Goal: Task Accomplishment & Management: Manage account settings

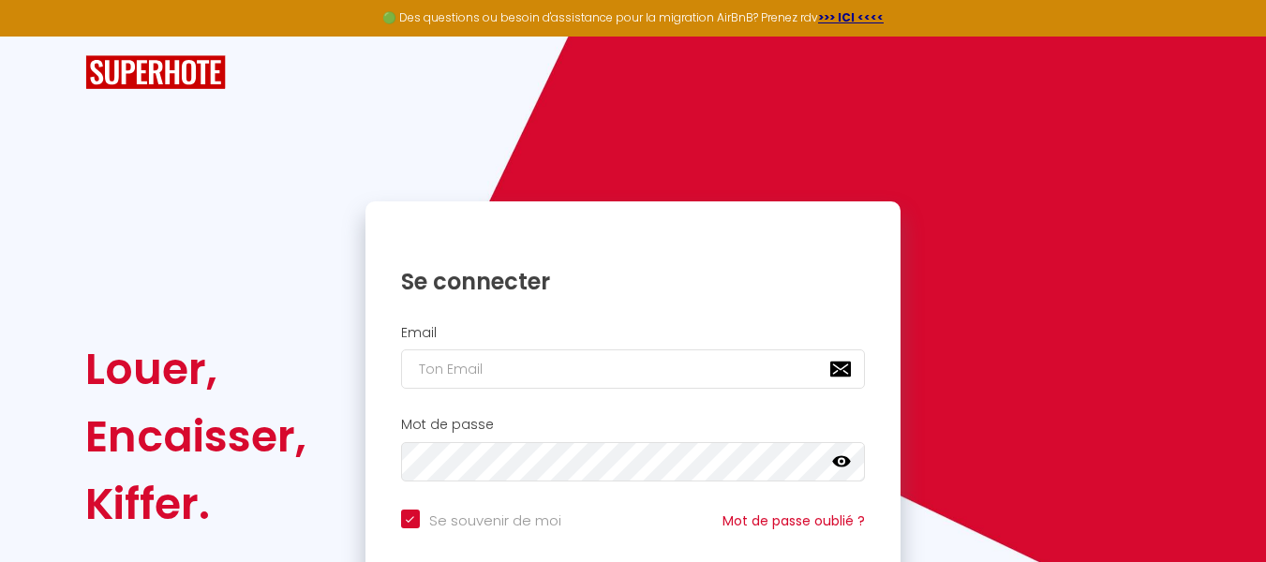
scroll to position [166, 0]
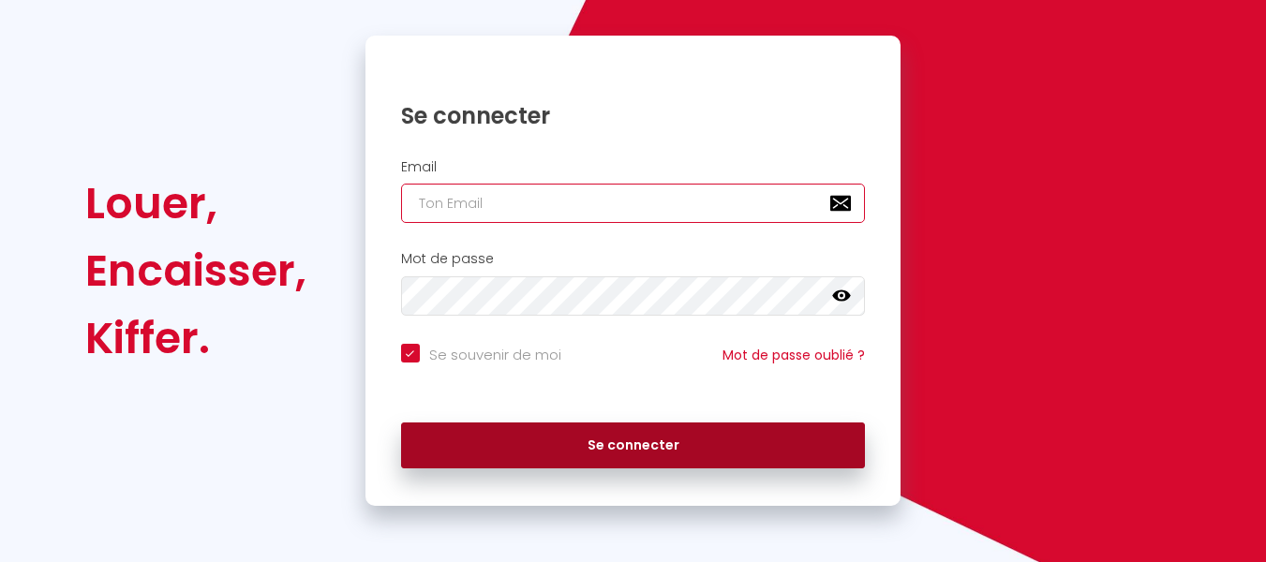
type input "[EMAIL_ADDRESS][DOMAIN_NAME]"
click at [610, 453] on button "Se connecter" at bounding box center [633, 446] width 465 height 47
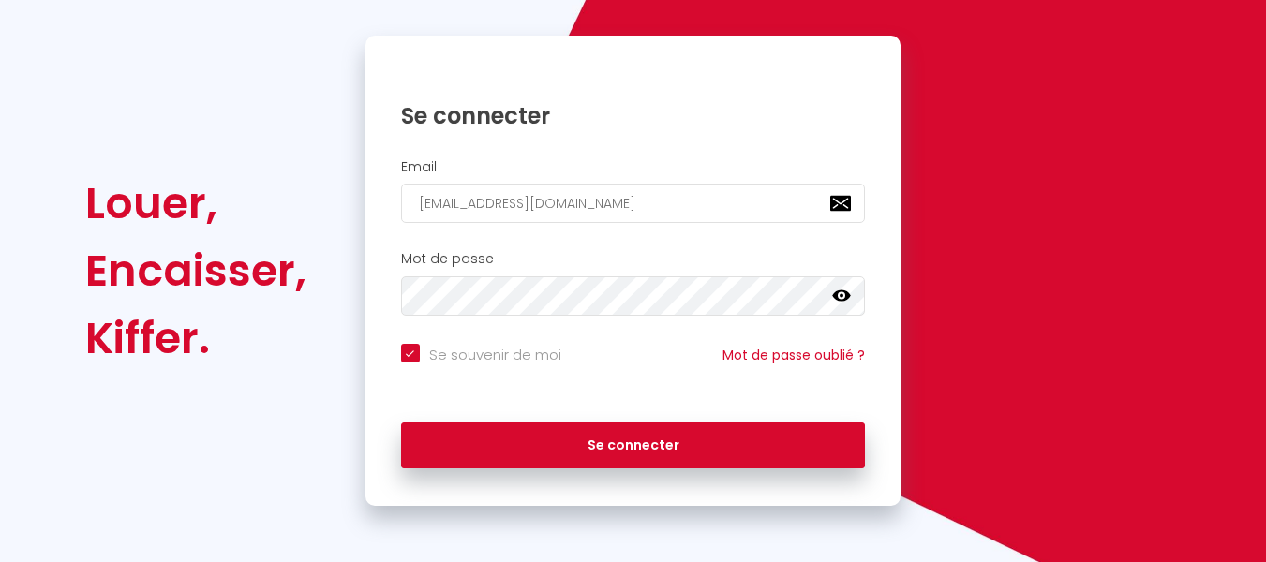
checkbox input "true"
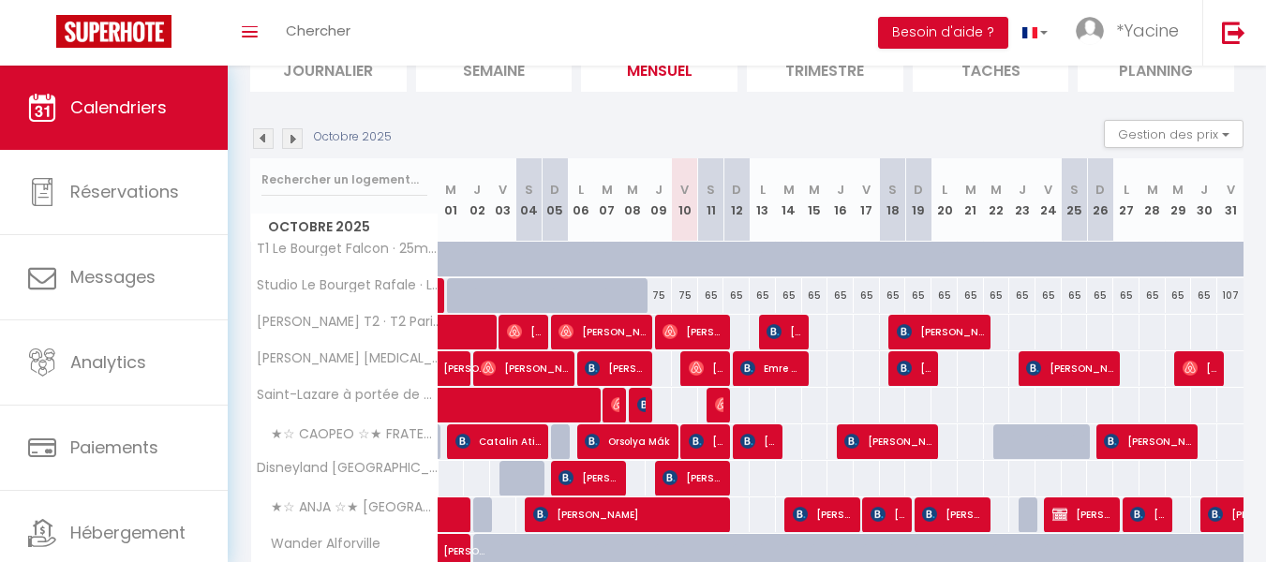
scroll to position [150, 0]
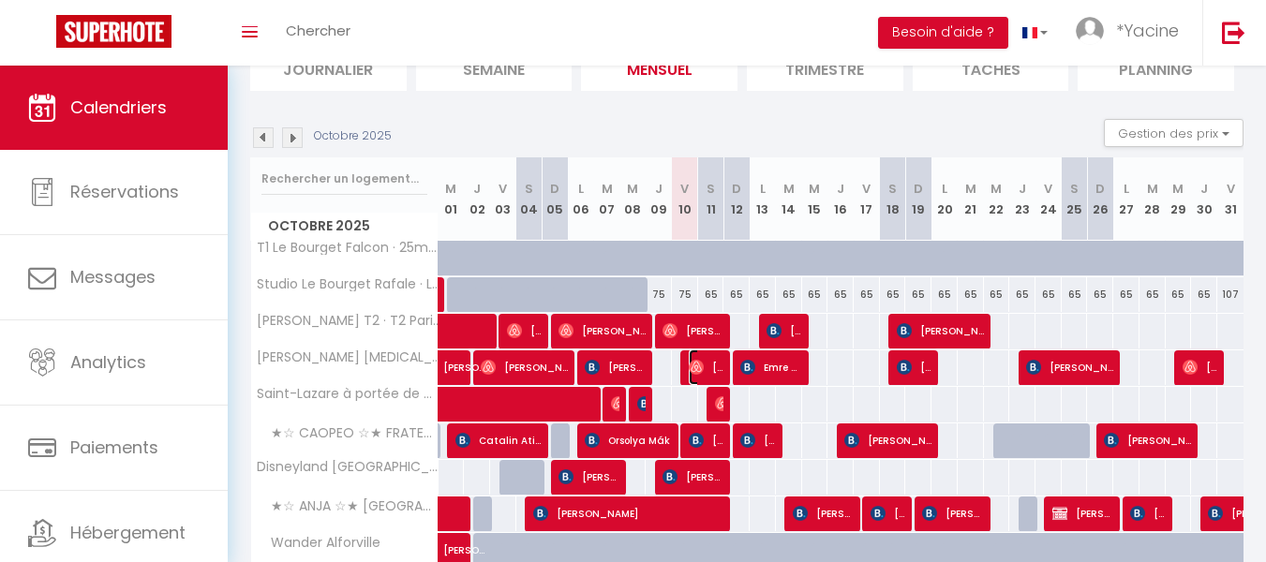
click at [691, 367] on img at bounding box center [696, 367] width 15 height 15
select select "OK"
select select "0"
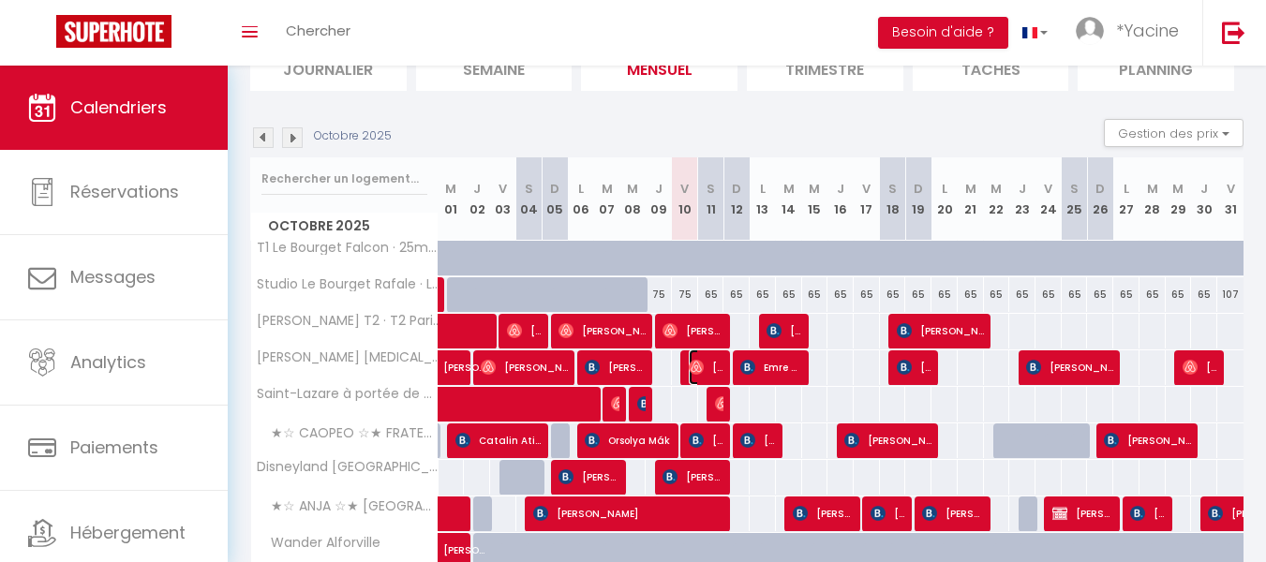
select select "1"
select select
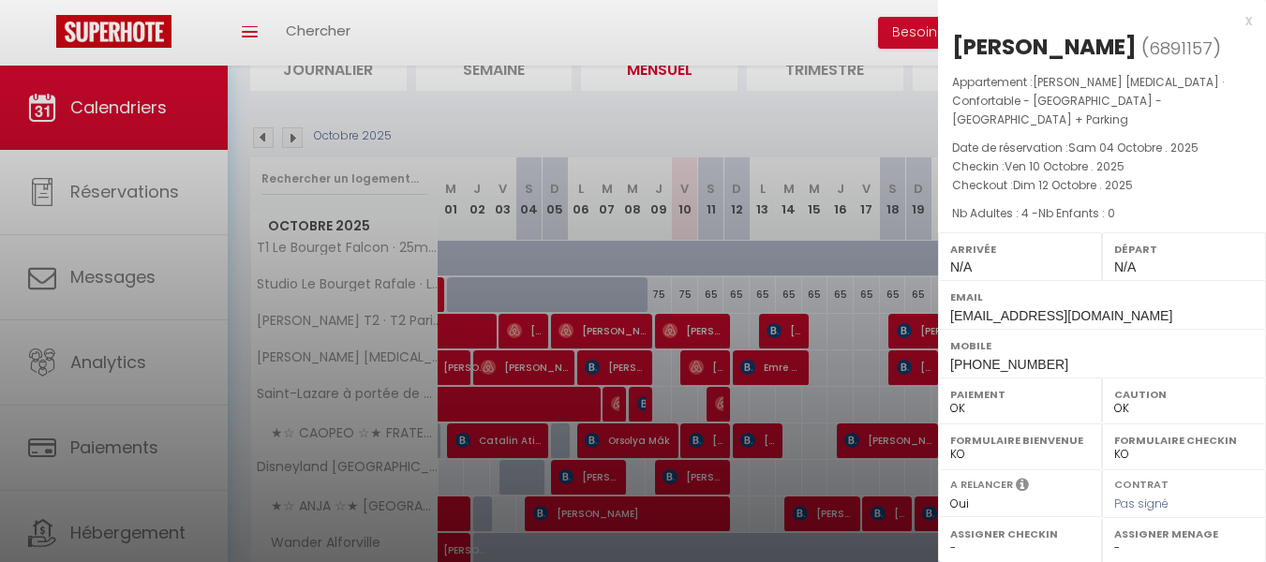
click at [1235, 16] on div "x" at bounding box center [1095, 20] width 314 height 22
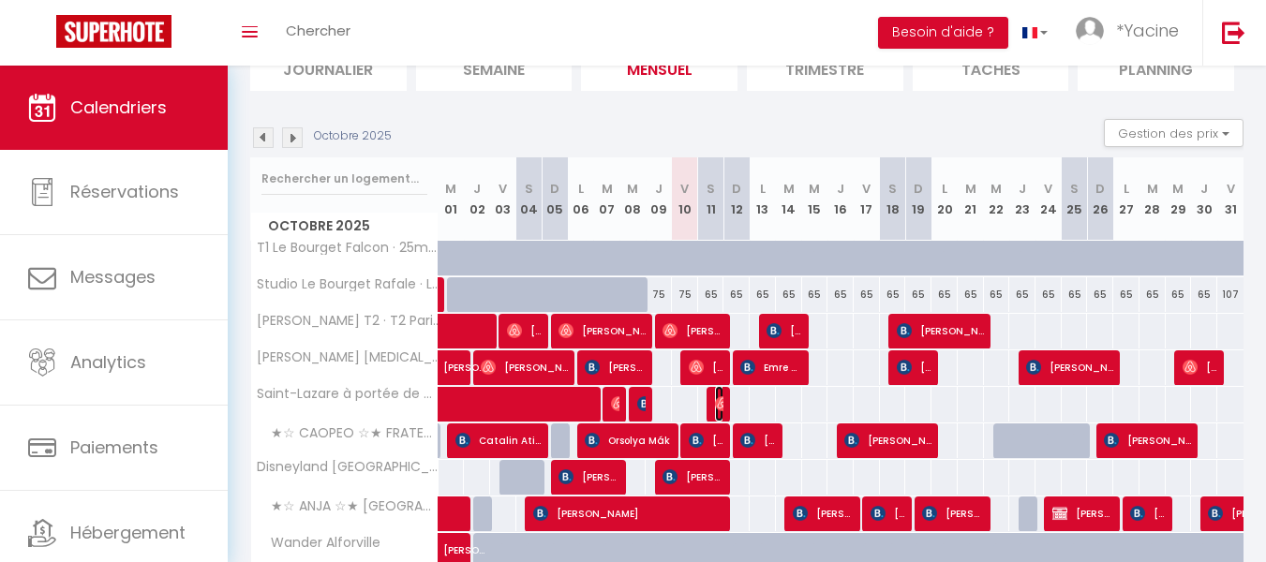
click at [717, 406] on img at bounding box center [722, 403] width 15 height 15
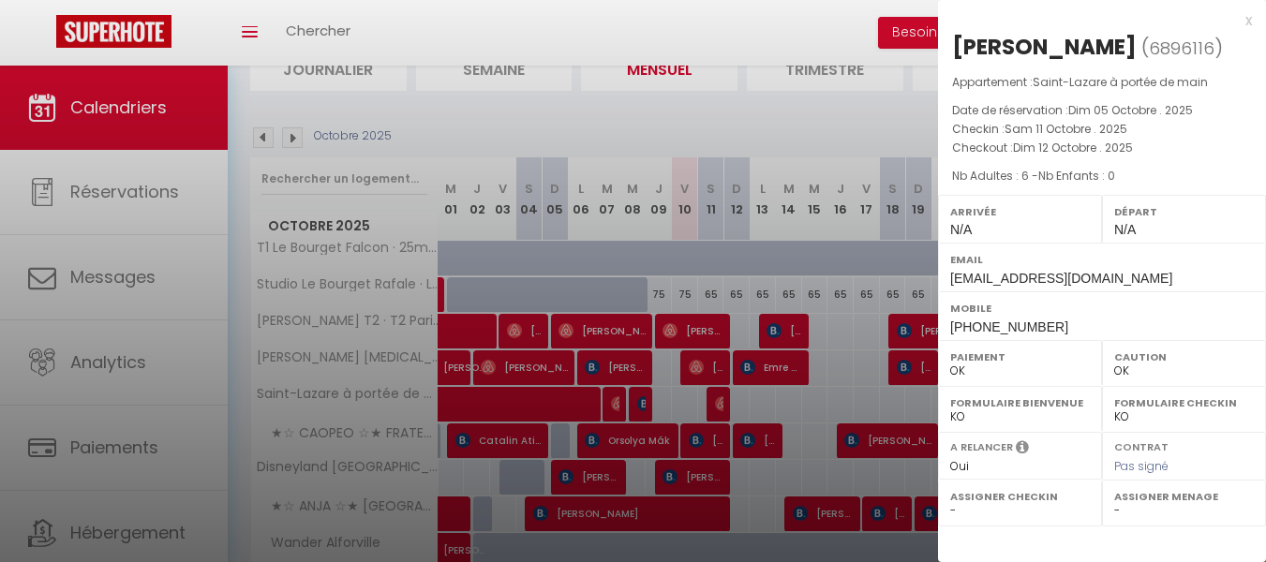
click at [1253, 20] on div "x [PERSON_NAME] ( 6896116 ) Appartement : Saint-[PERSON_NAME] de main Date de r…" at bounding box center [1102, 174] width 328 height 349
click at [1255, 17] on div "x [PERSON_NAME] ( 6896116 ) Appartement : Saint-[PERSON_NAME] de main Date de r…" at bounding box center [1102, 174] width 328 height 349
click at [1248, 18] on div "x" at bounding box center [1095, 20] width 314 height 22
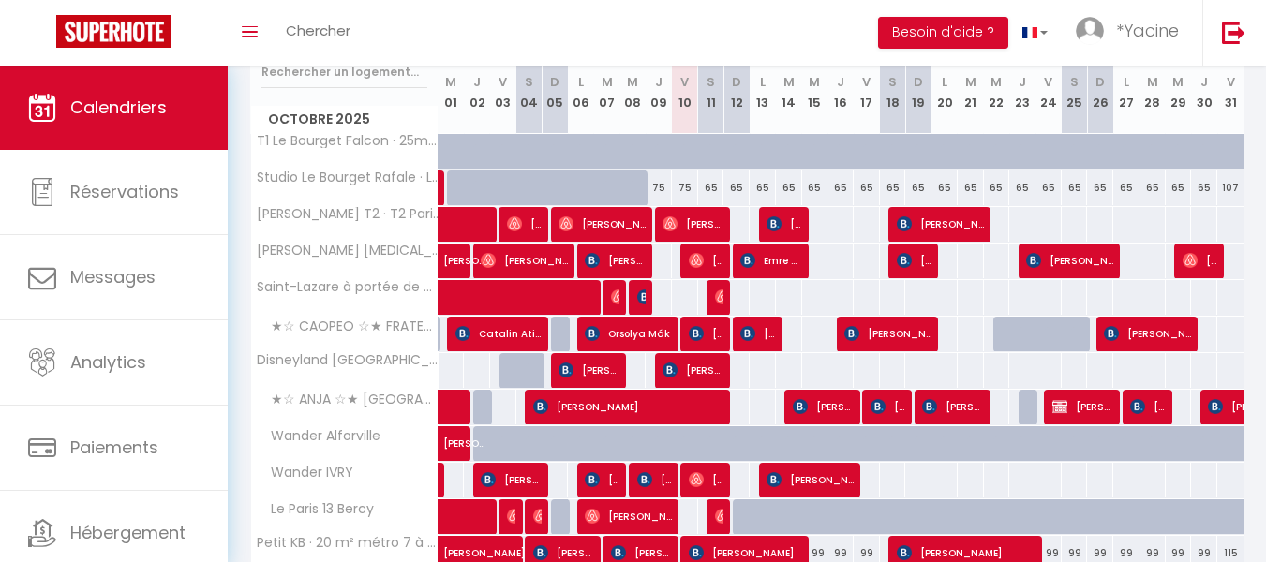
scroll to position [268, 0]
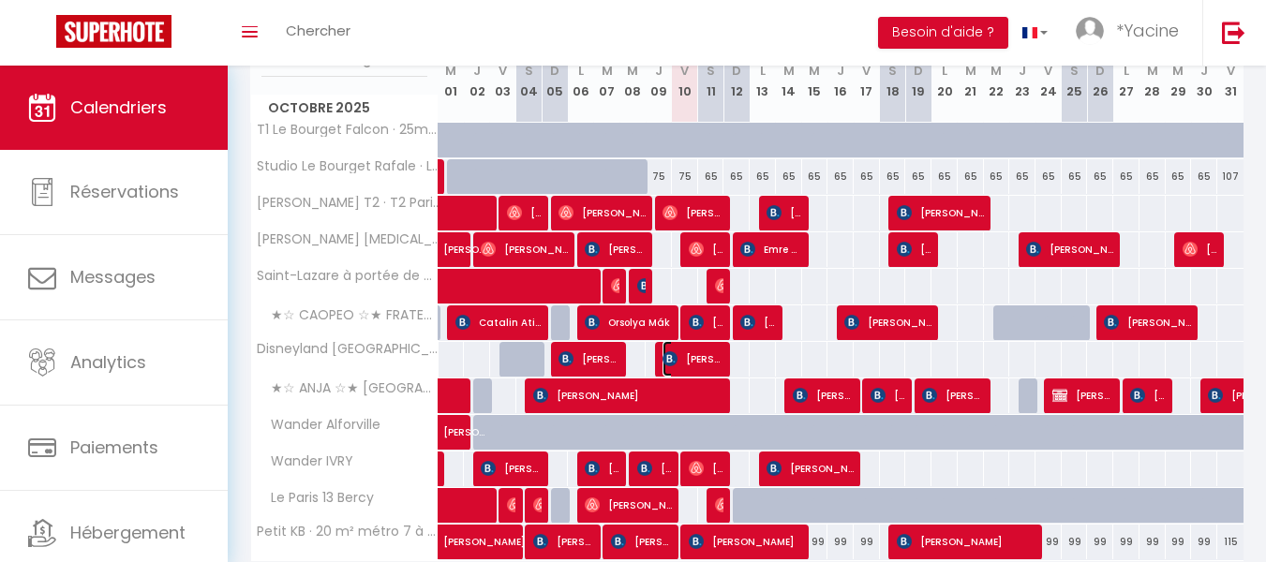
click at [702, 355] on span "[PERSON_NAME] Paes" at bounding box center [692, 359] width 61 height 36
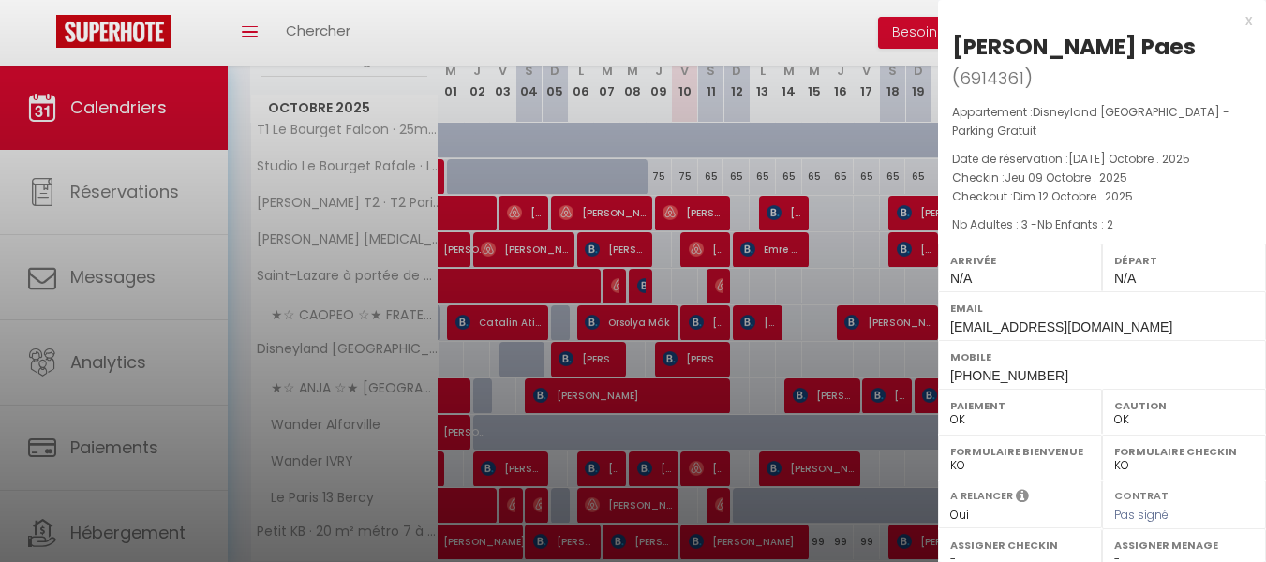
click at [1250, 21] on div "x" at bounding box center [1095, 20] width 314 height 22
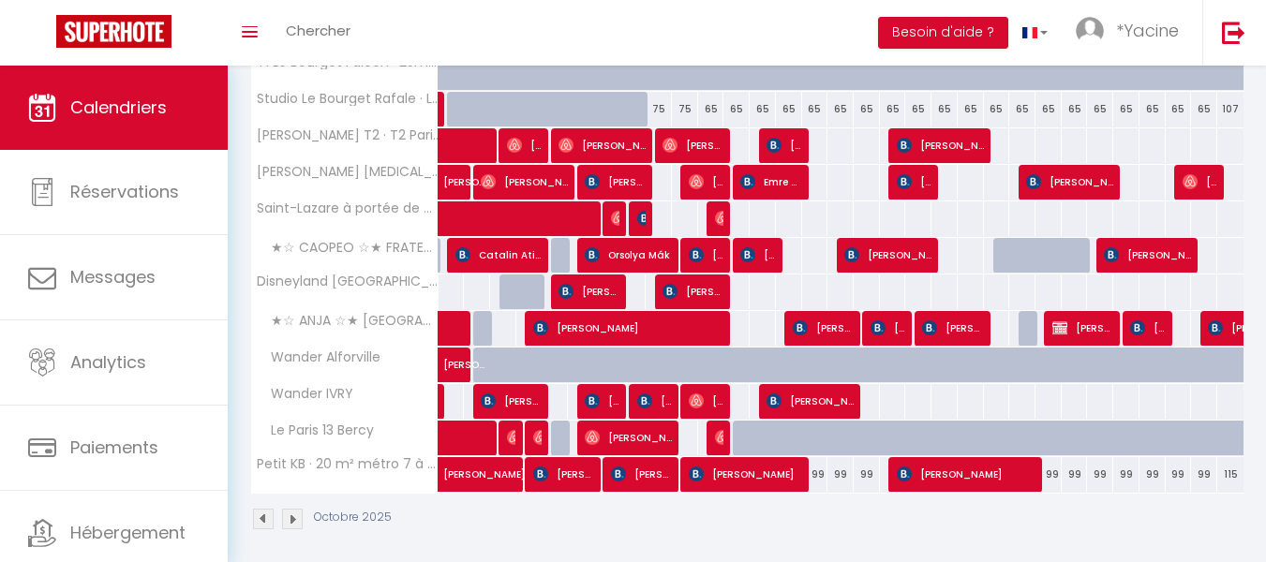
scroll to position [345, 0]
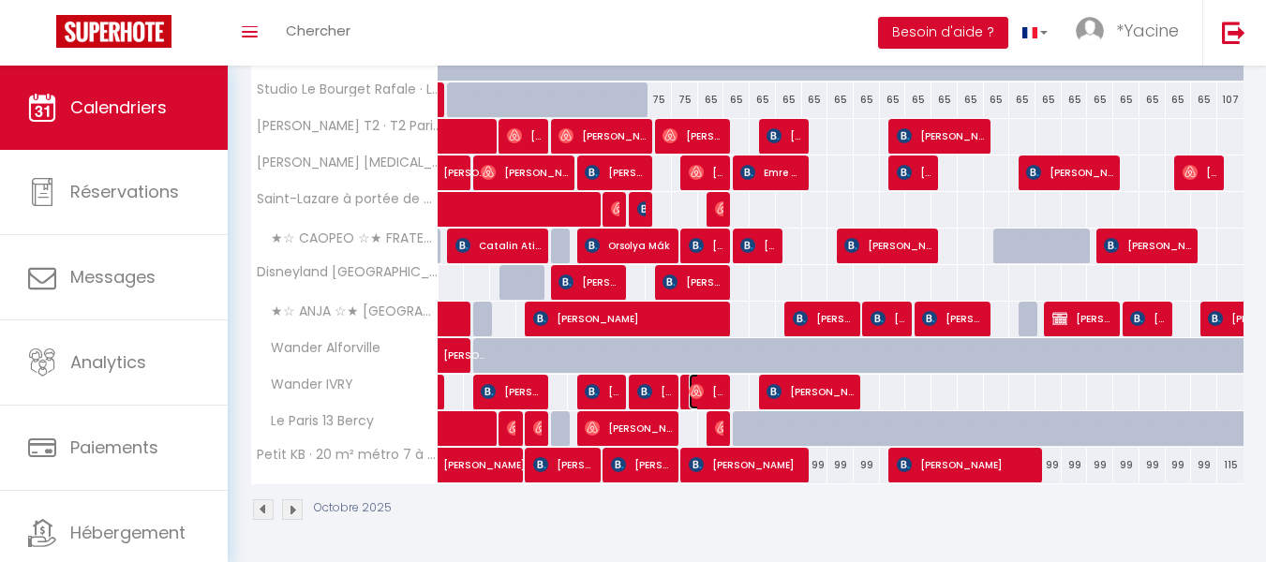
click at [712, 383] on span "[PERSON_NAME] Puech" at bounding box center [706, 392] width 35 height 36
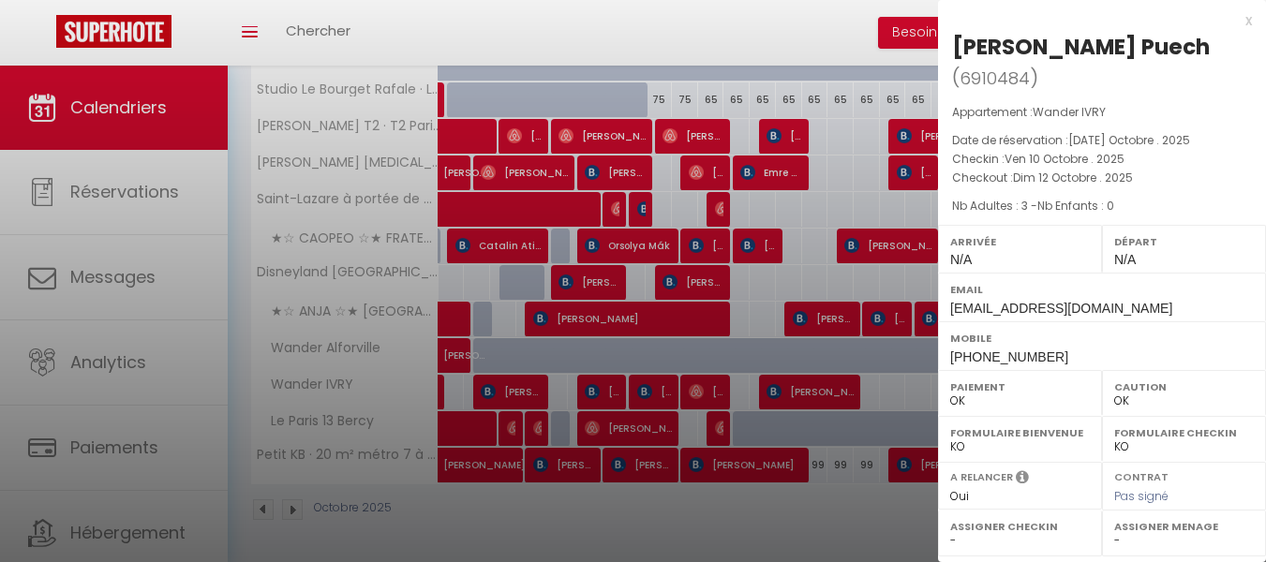
click at [1249, 21] on div "x" at bounding box center [1095, 20] width 314 height 22
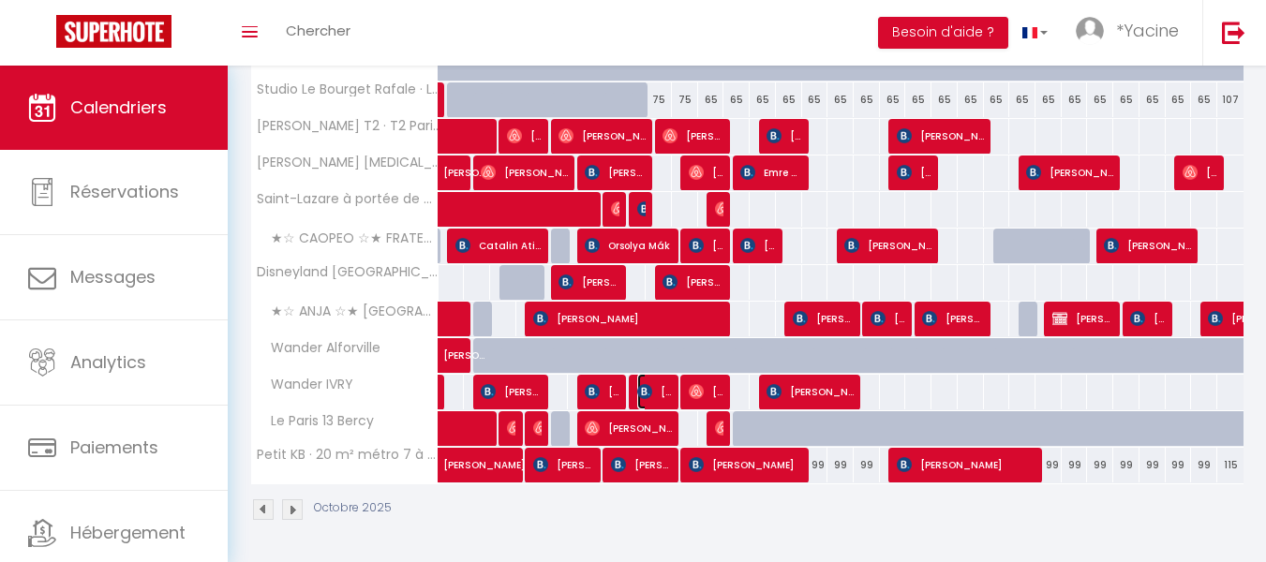
click at [651, 384] on img at bounding box center [644, 391] width 15 height 15
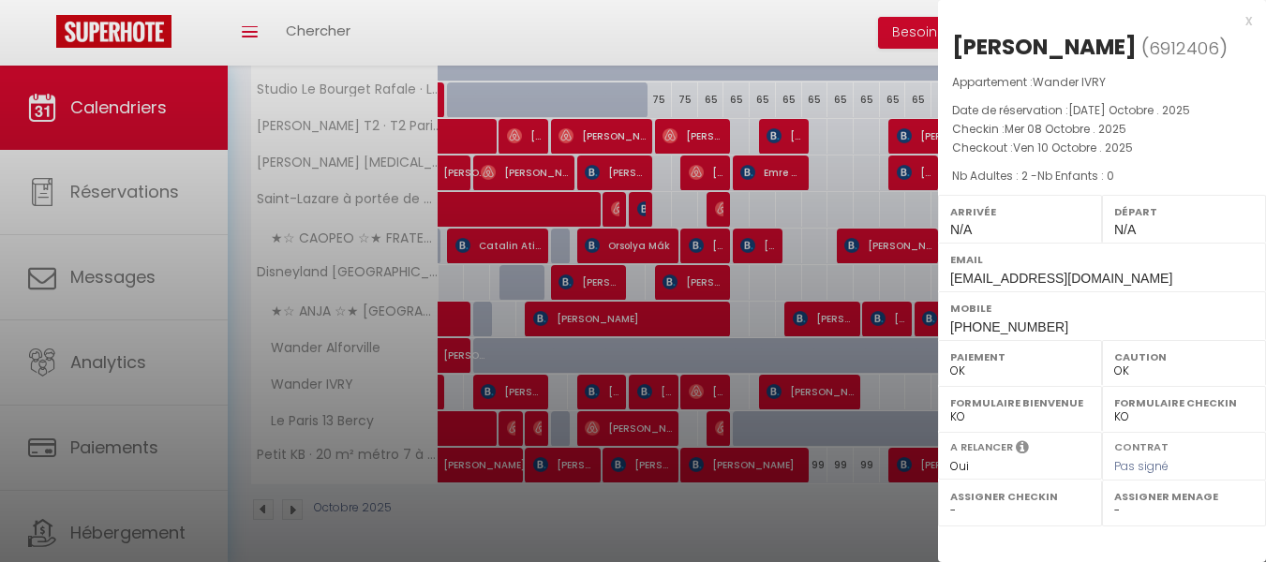
click at [1245, 22] on div "x" at bounding box center [1095, 20] width 314 height 22
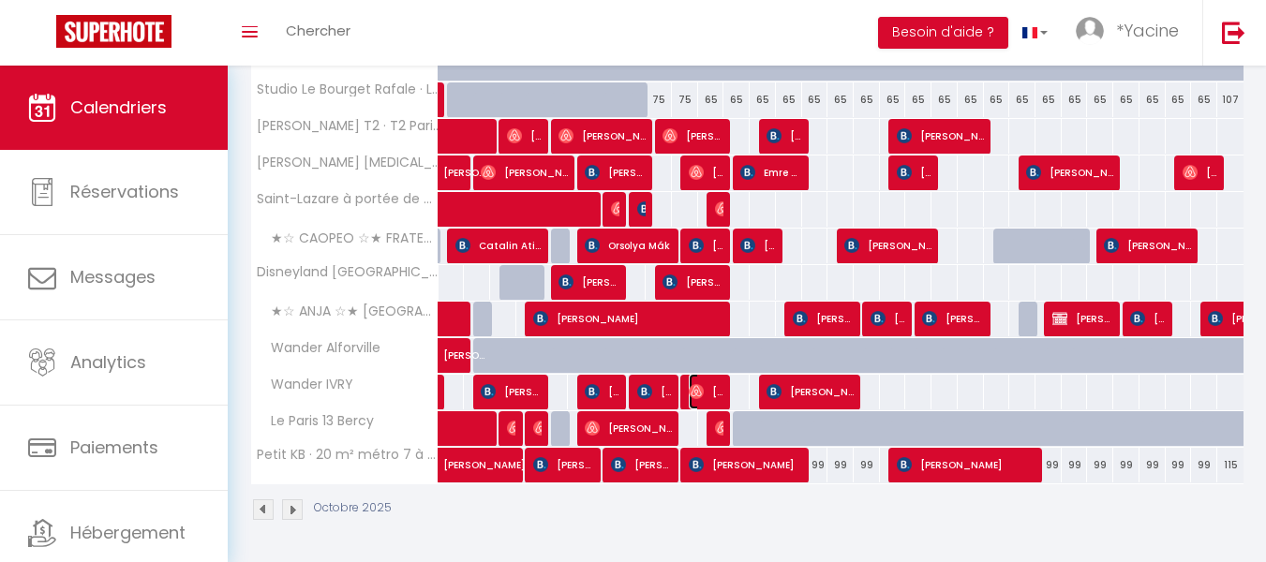
click at [690, 384] on img at bounding box center [696, 391] width 15 height 15
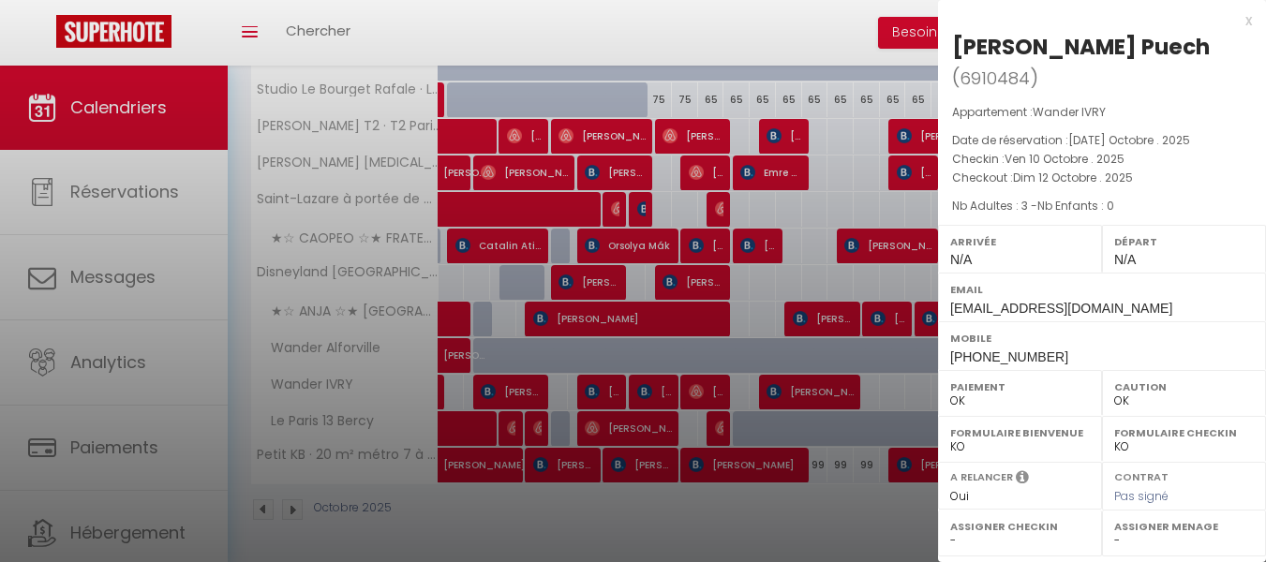
click at [1247, 22] on div "x" at bounding box center [1095, 20] width 314 height 22
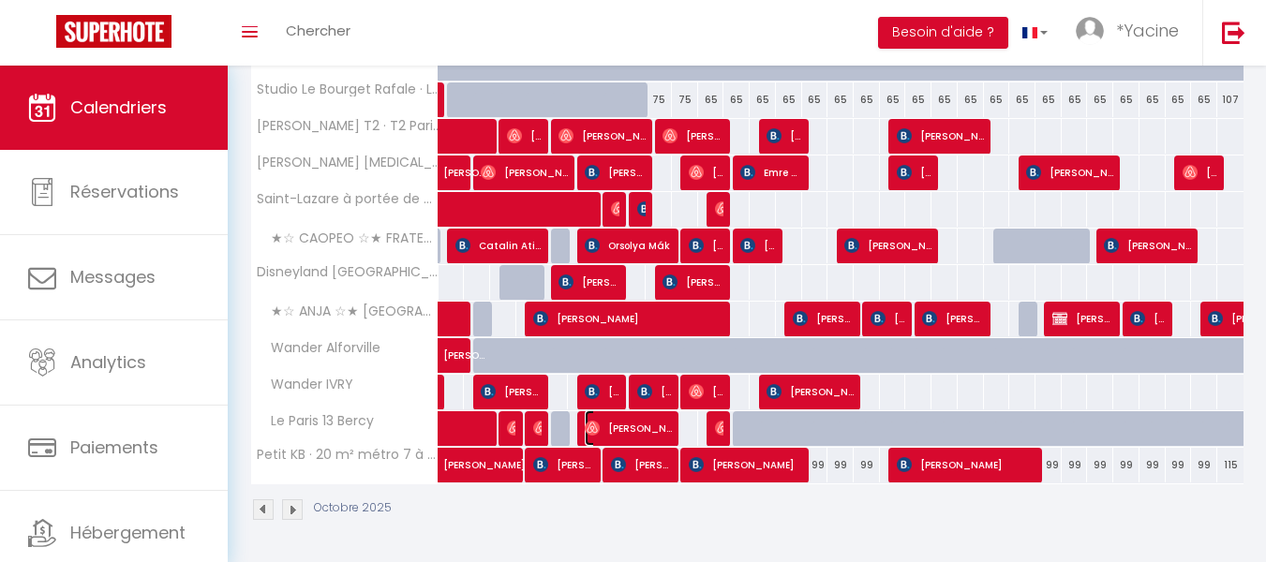
drag, startPoint x: 656, startPoint y: 428, endPoint x: 664, endPoint y: 421, distance: 11.3
click at [656, 426] on span "[PERSON_NAME]" at bounding box center [628, 428] width 87 height 36
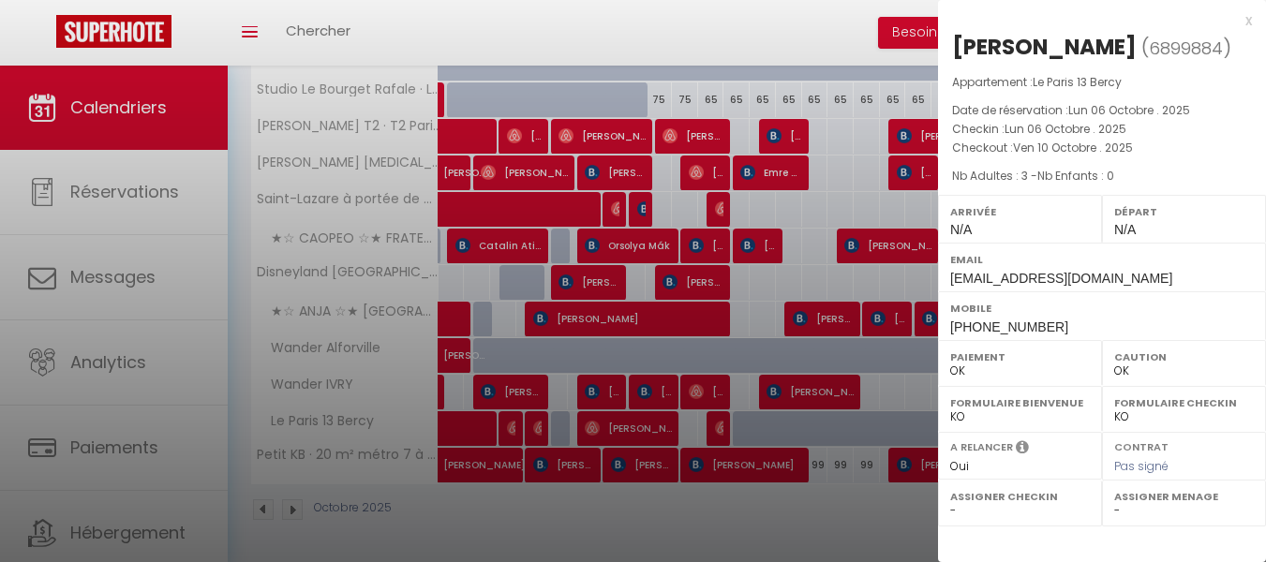
click at [1246, 24] on div "x" at bounding box center [1095, 20] width 314 height 22
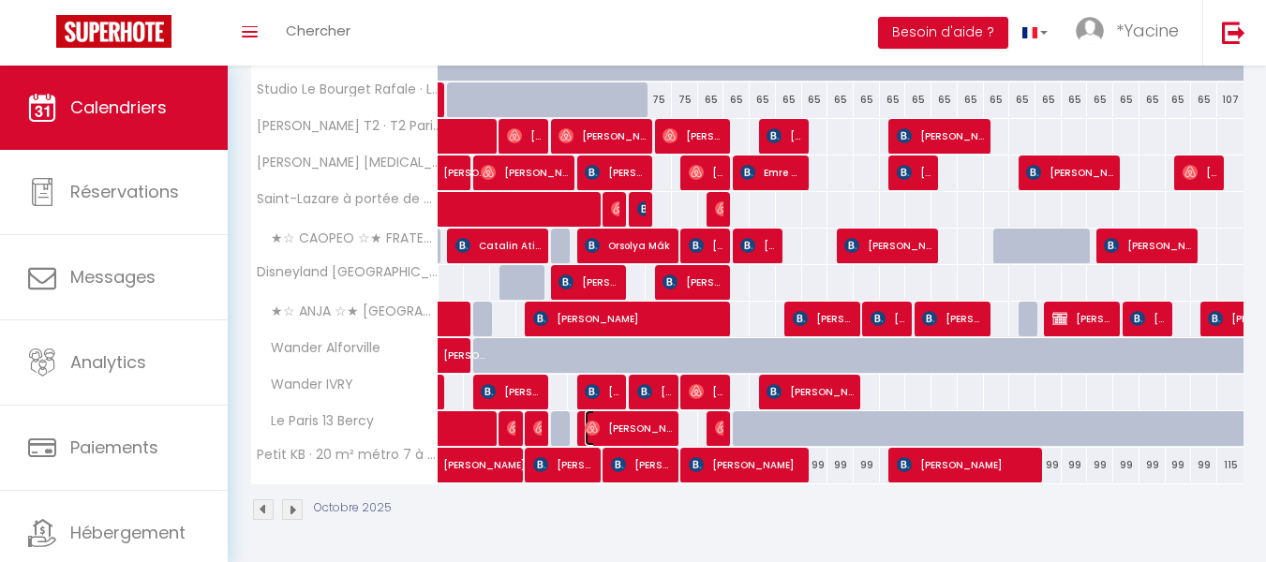
click at [633, 435] on span "[PERSON_NAME]" at bounding box center [628, 428] width 87 height 36
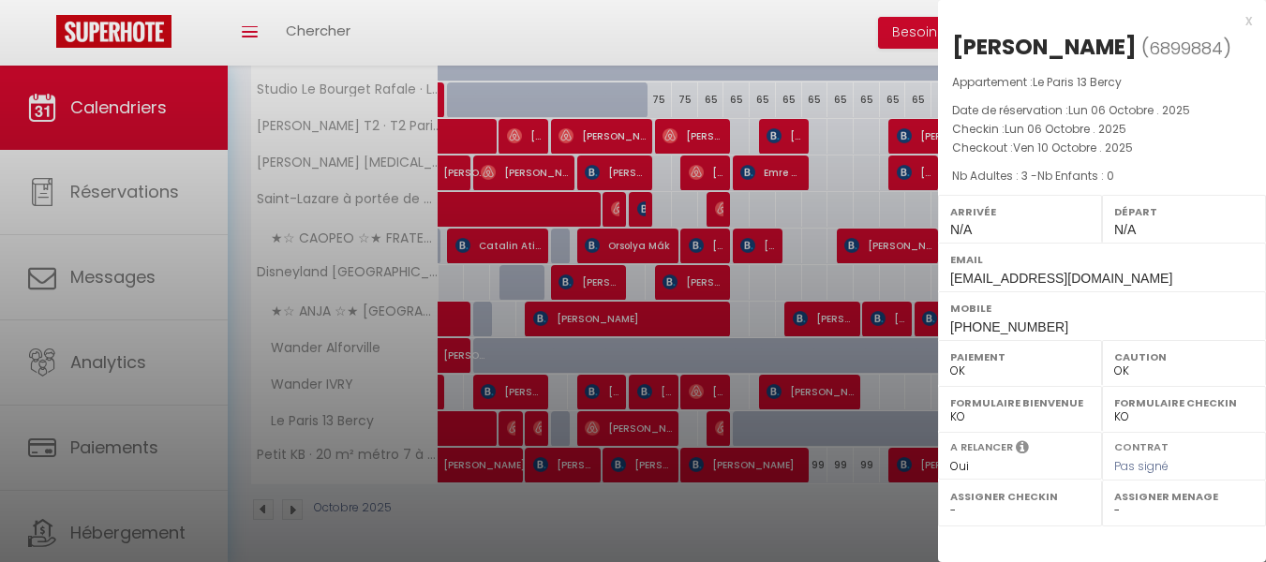
click at [1251, 21] on div "x" at bounding box center [1095, 20] width 314 height 22
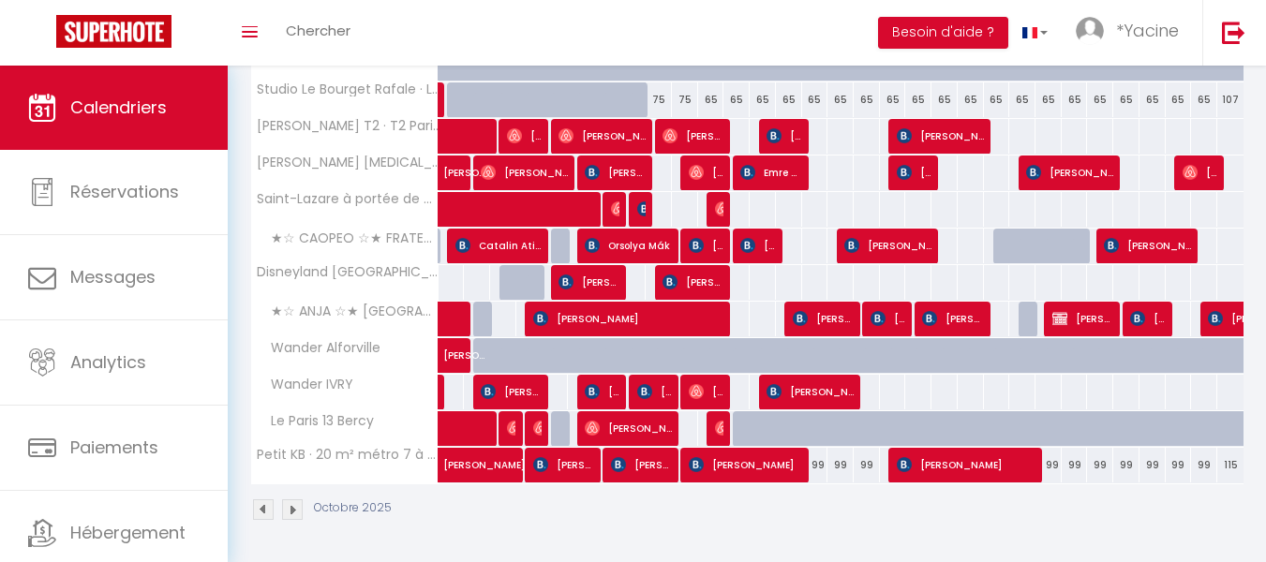
click at [713, 419] on div at bounding box center [719, 429] width 26 height 36
click at [722, 424] on img at bounding box center [722, 428] width 15 height 15
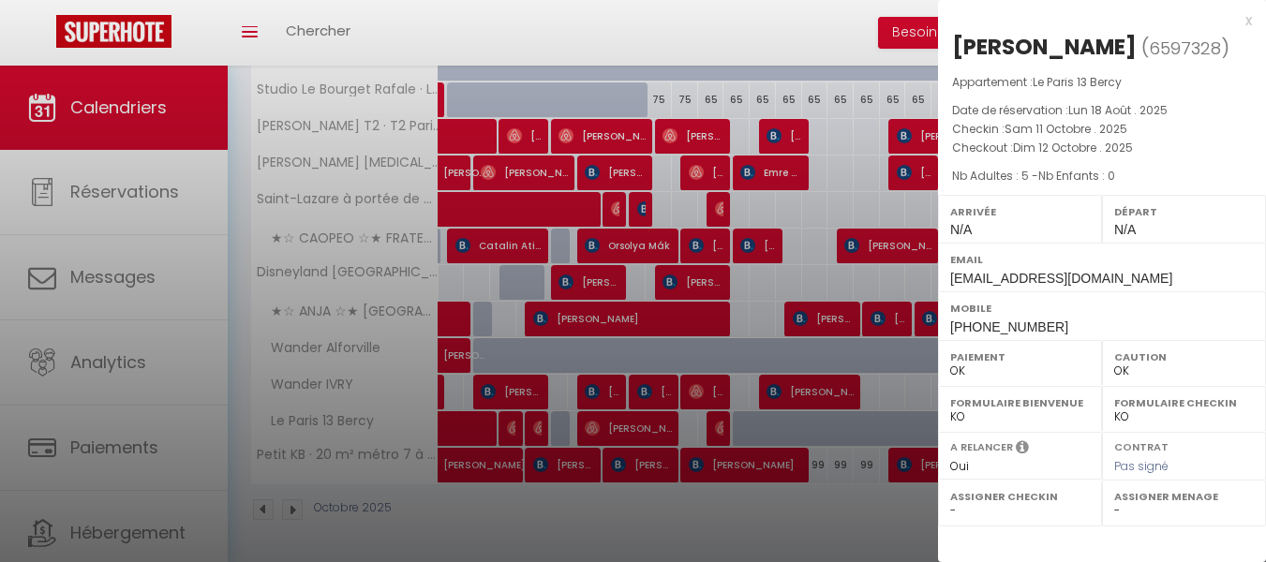
click at [1250, 22] on div "x" at bounding box center [1095, 20] width 314 height 22
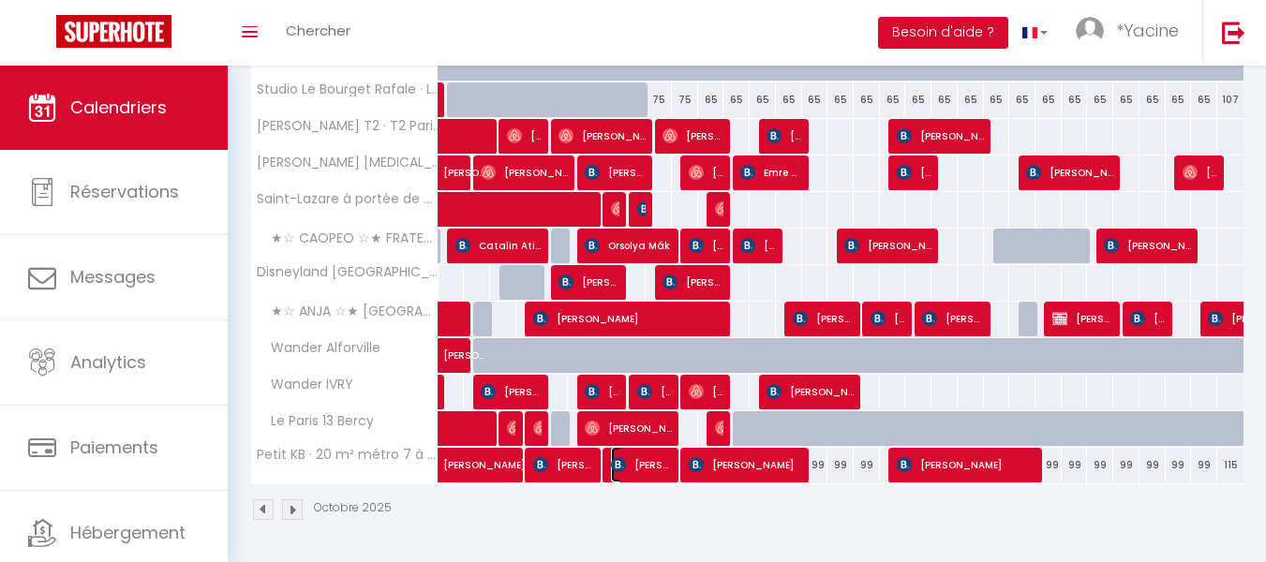
click at [636, 475] on span "[PERSON_NAME]" at bounding box center [641, 465] width 61 height 36
select select "KO"
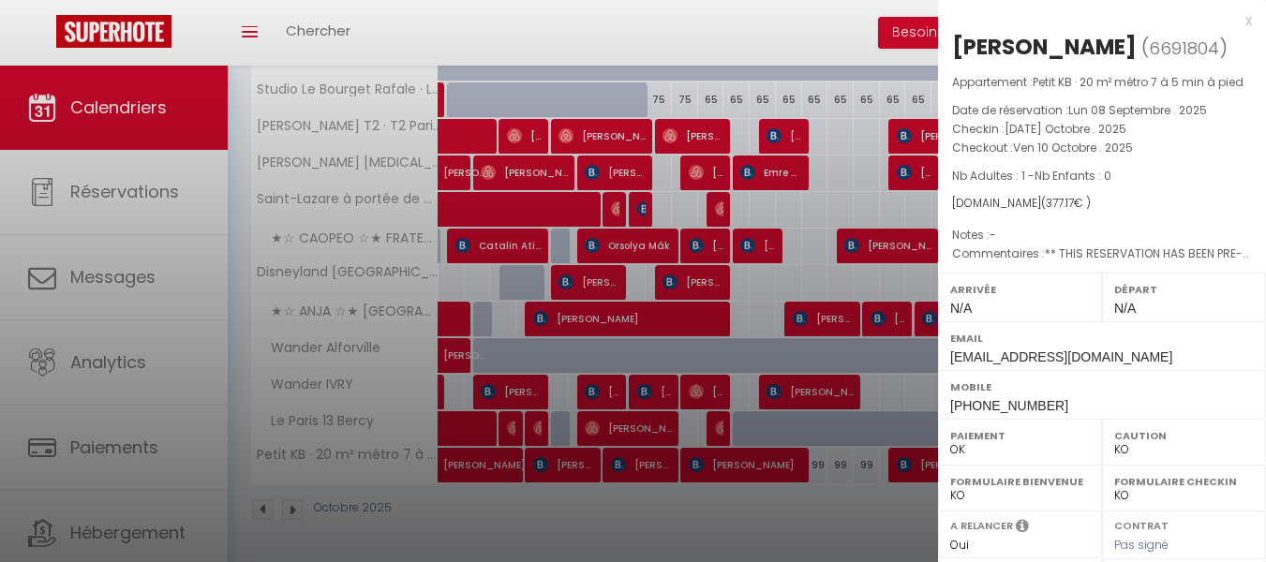
drag, startPoint x: 1233, startPoint y: 20, endPoint x: 1205, endPoint y: 40, distance: 34.9
click at [1231, 20] on div "x" at bounding box center [1095, 20] width 314 height 22
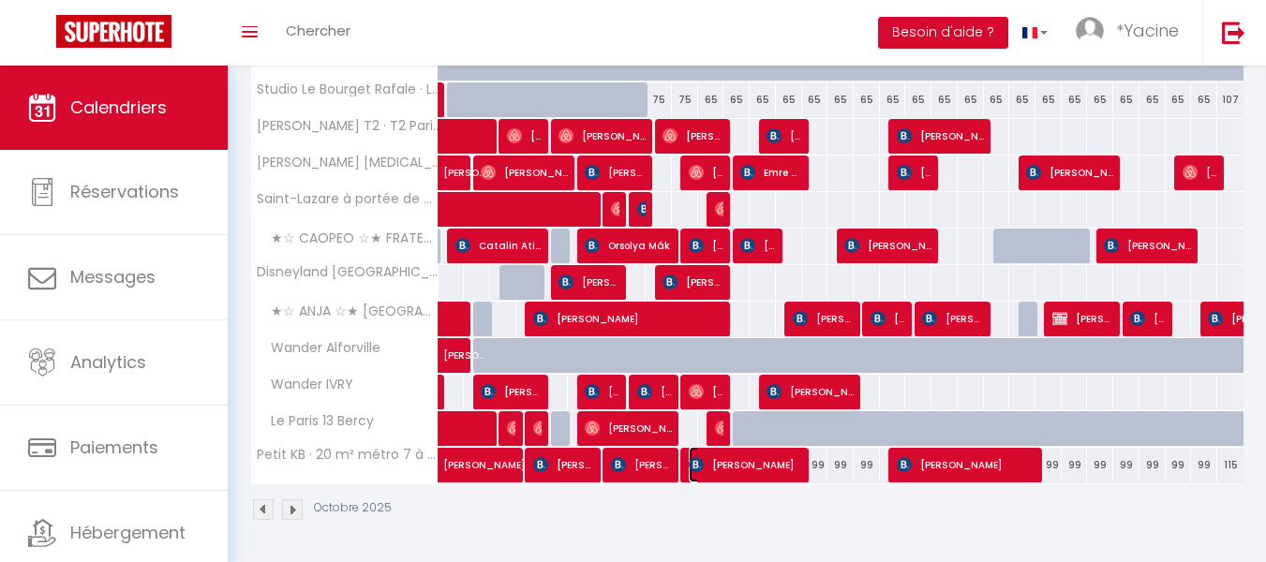
click at [711, 470] on span "[PERSON_NAME]" at bounding box center [745, 465] width 113 height 36
